Goal: Task Accomplishment & Management: Use online tool/utility

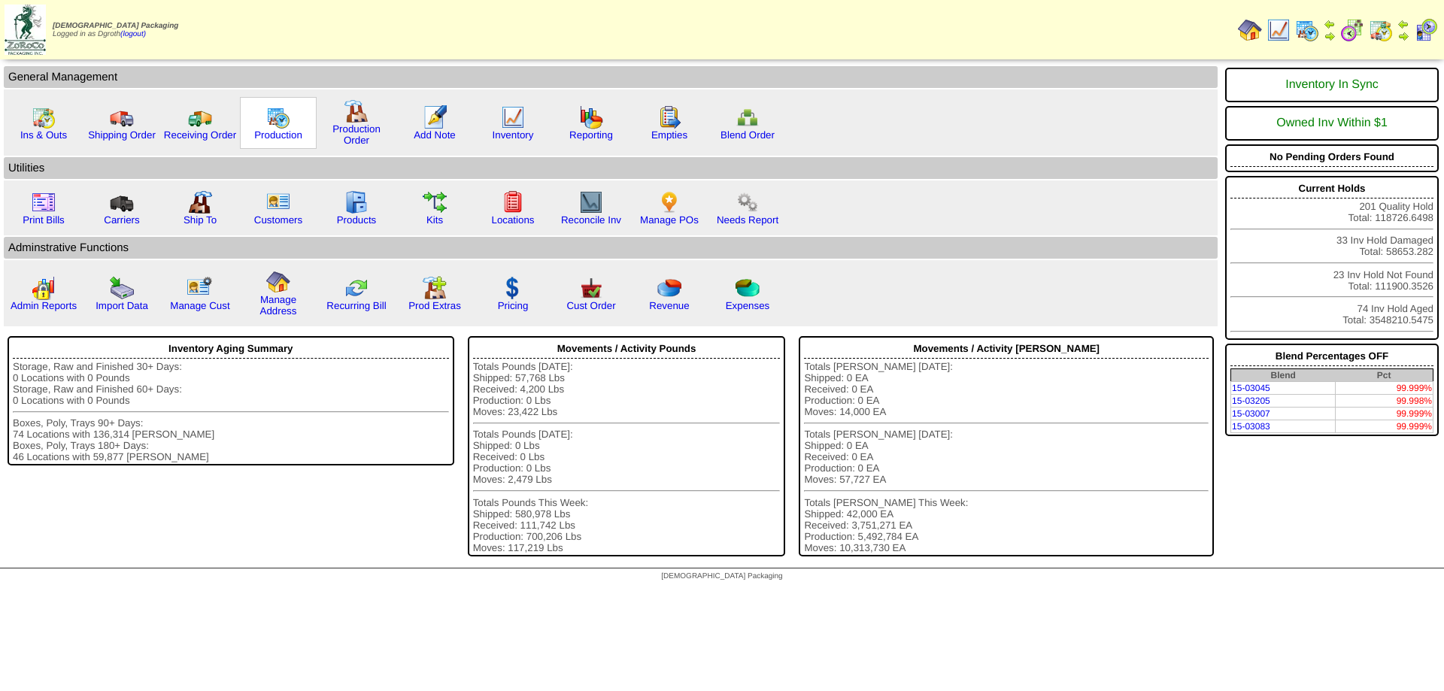
click at [274, 119] on img at bounding box center [278, 117] width 24 height 24
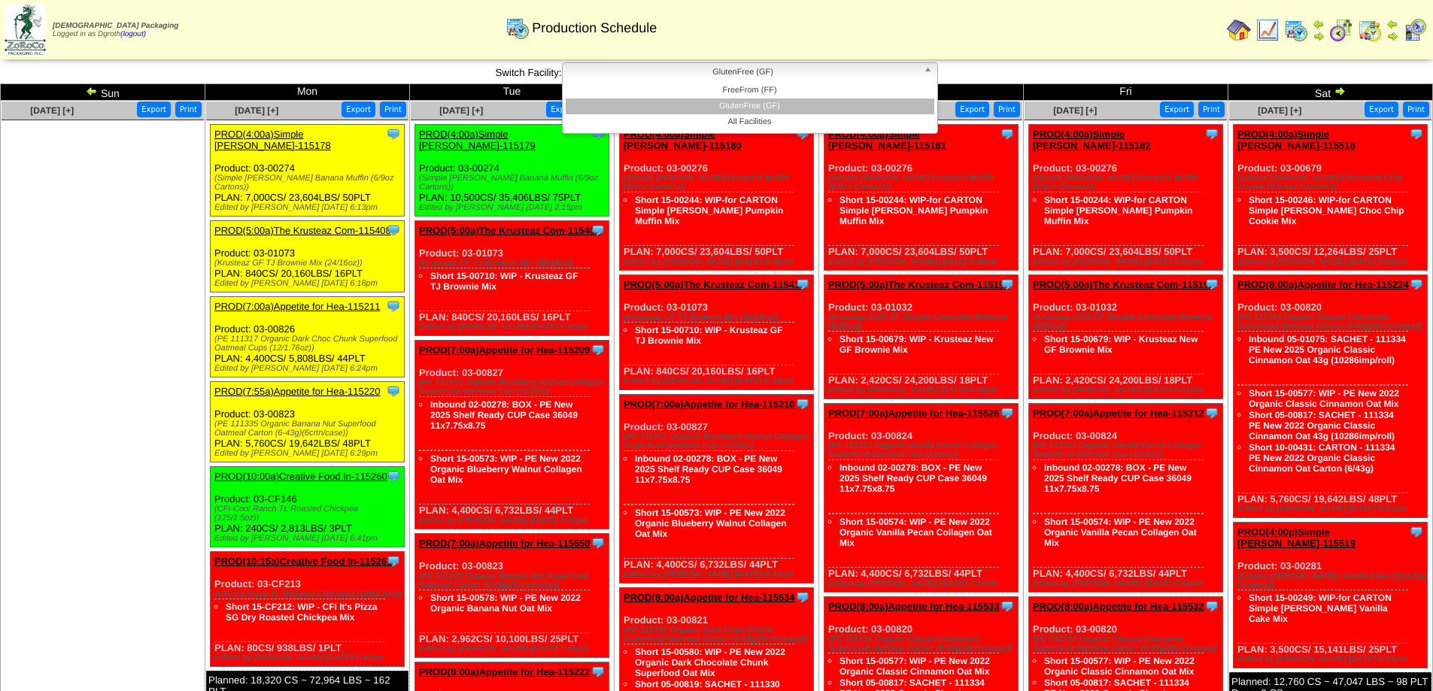
click at [758, 68] on span "GlutenFree (GF)" at bounding box center [742, 72] width 349 height 18
click at [752, 94] on li "FreeFrom (FF)" at bounding box center [749, 91] width 368 height 16
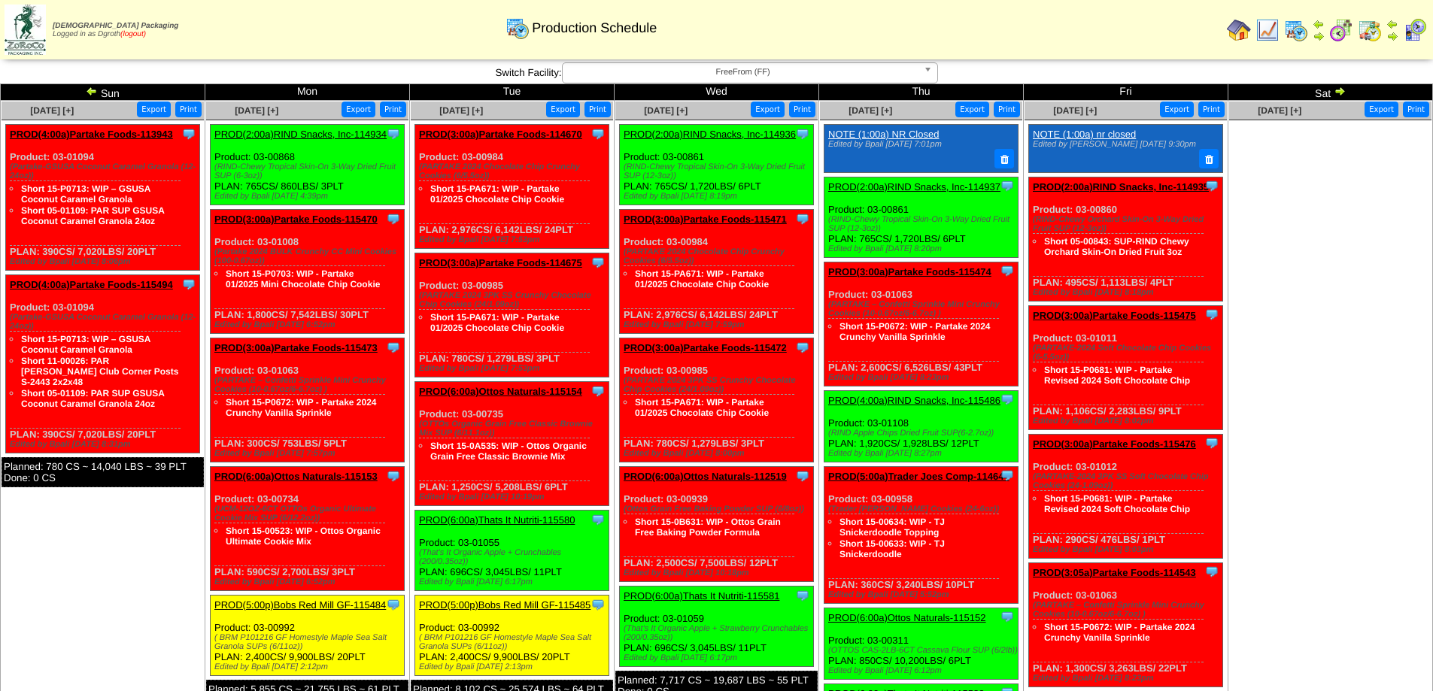
click at [144, 34] on link "(logout)" at bounding box center [133, 34] width 26 height 8
